Goal: Information Seeking & Learning: Learn about a topic

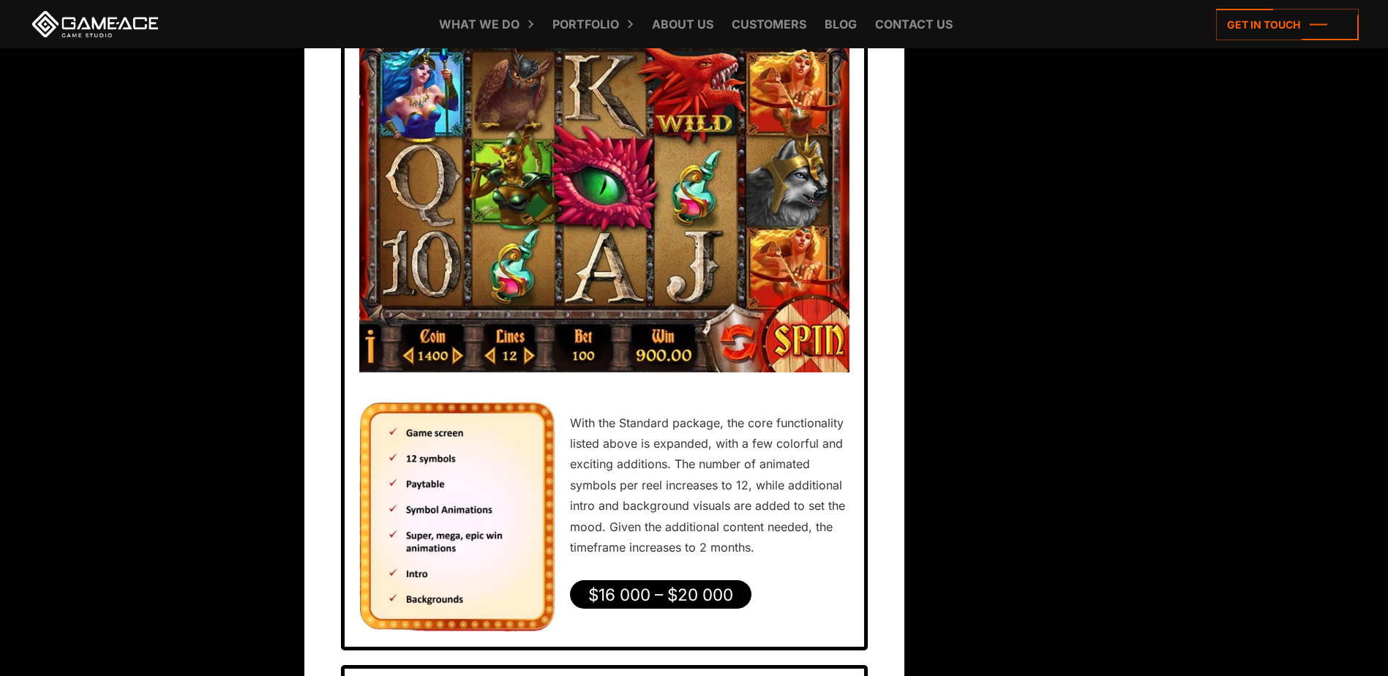
scroll to position [4464, 0]
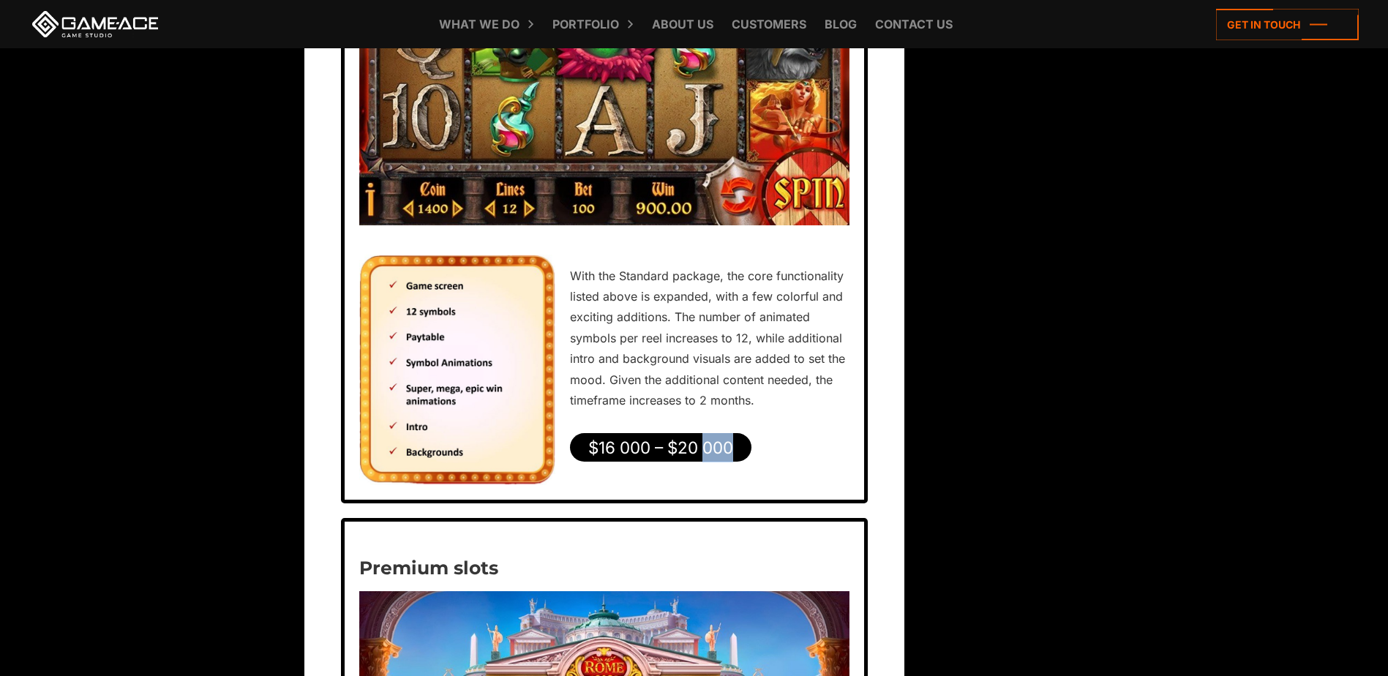
click at [705, 460] on span "$16 000 – $20 000" at bounding box center [661, 448] width 173 height 28
drag, startPoint x: 705, startPoint y: 460, endPoint x: 820, endPoint y: 458, distance: 115.6
click at [820, 458] on div "Standard slots With the Standard package, the core functionality listed above i…" at bounding box center [604, 137] width 527 height 734
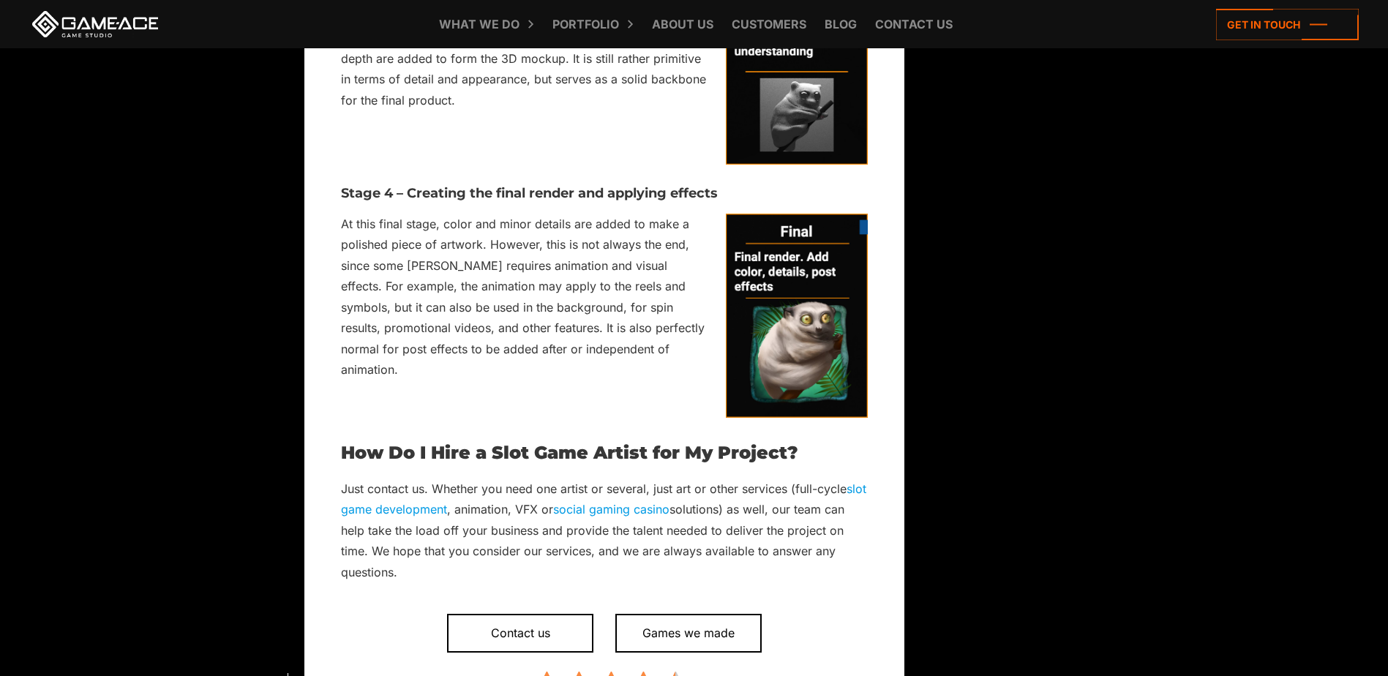
scroll to position [6879, 0]
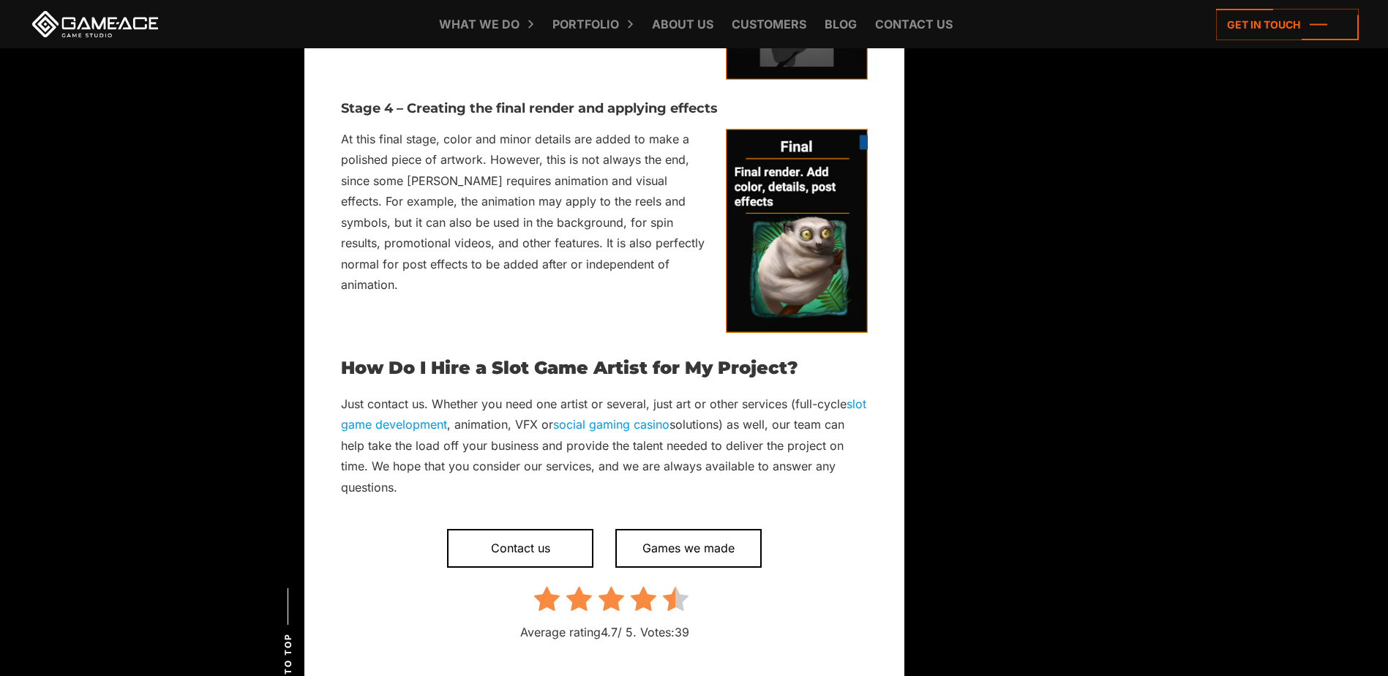
scroll to position [7245, 0]
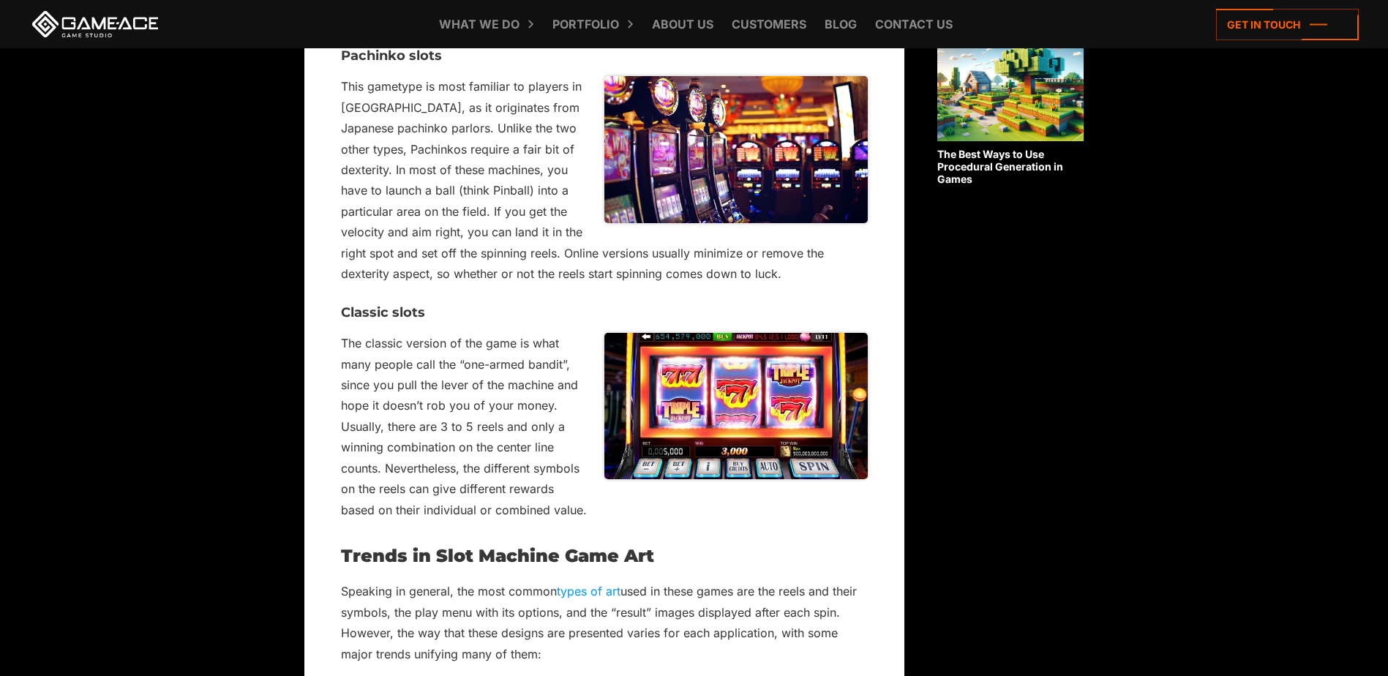
scroll to position [1579, 0]
